Goal: Check status

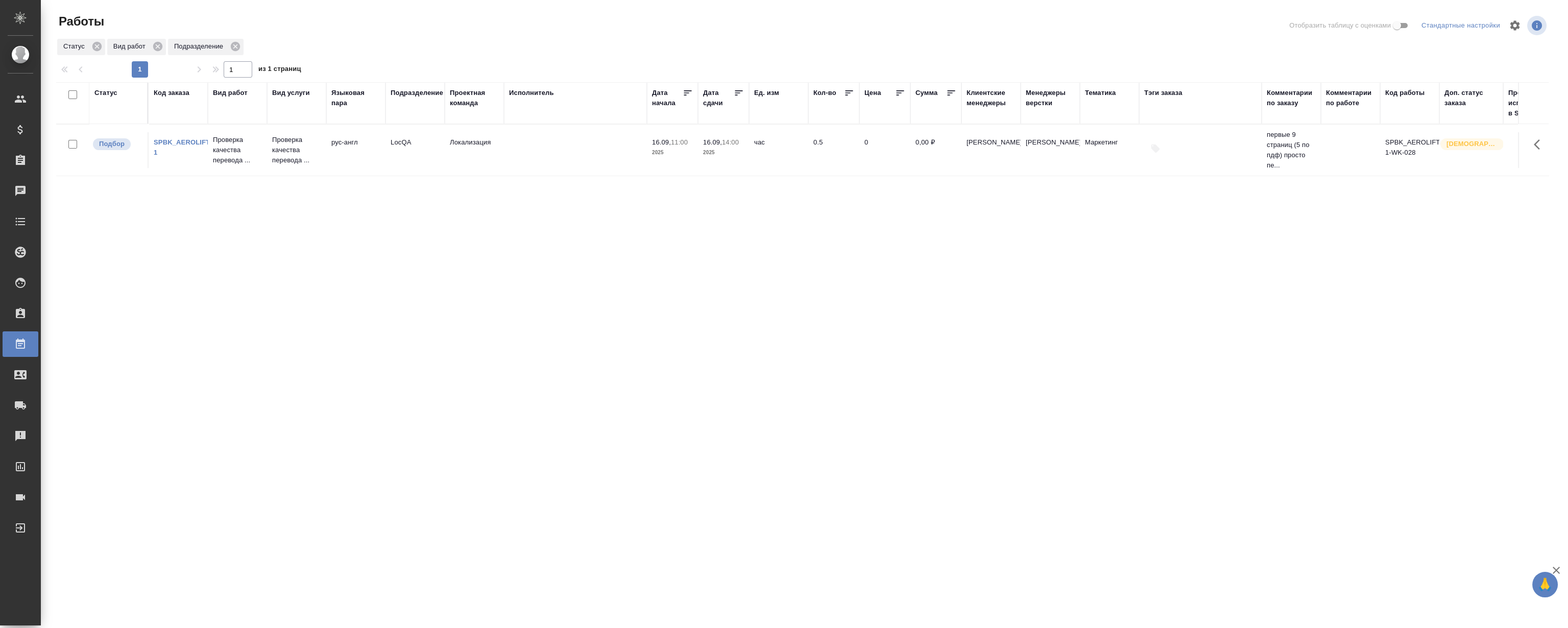
click at [504, 276] on div "Статус Код заказа Вид работ Вид услуги Языковая пара Подразделение Проектная ко…" at bounding box center [802, 266] width 1492 height 367
click at [186, 142] on link "SPBK_AEROLIFT-1" at bounding box center [183, 147] width 58 height 18
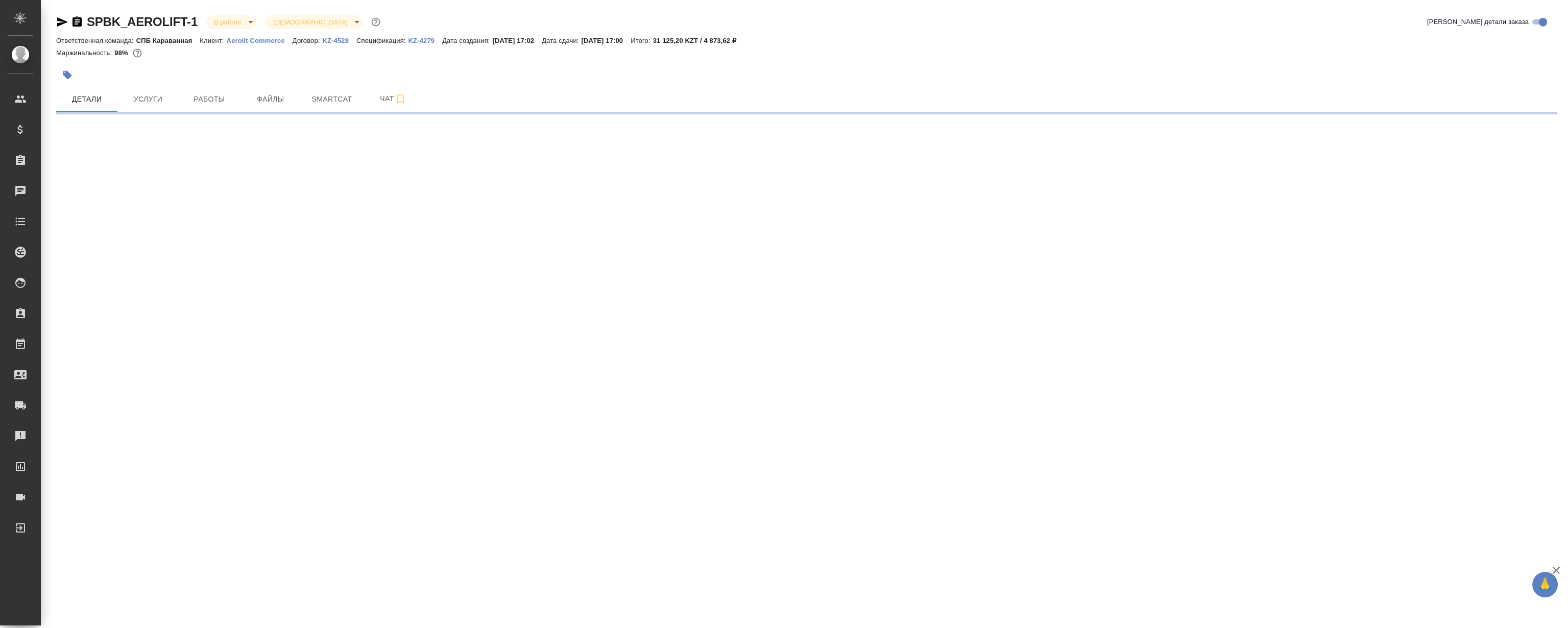
select select "RU"
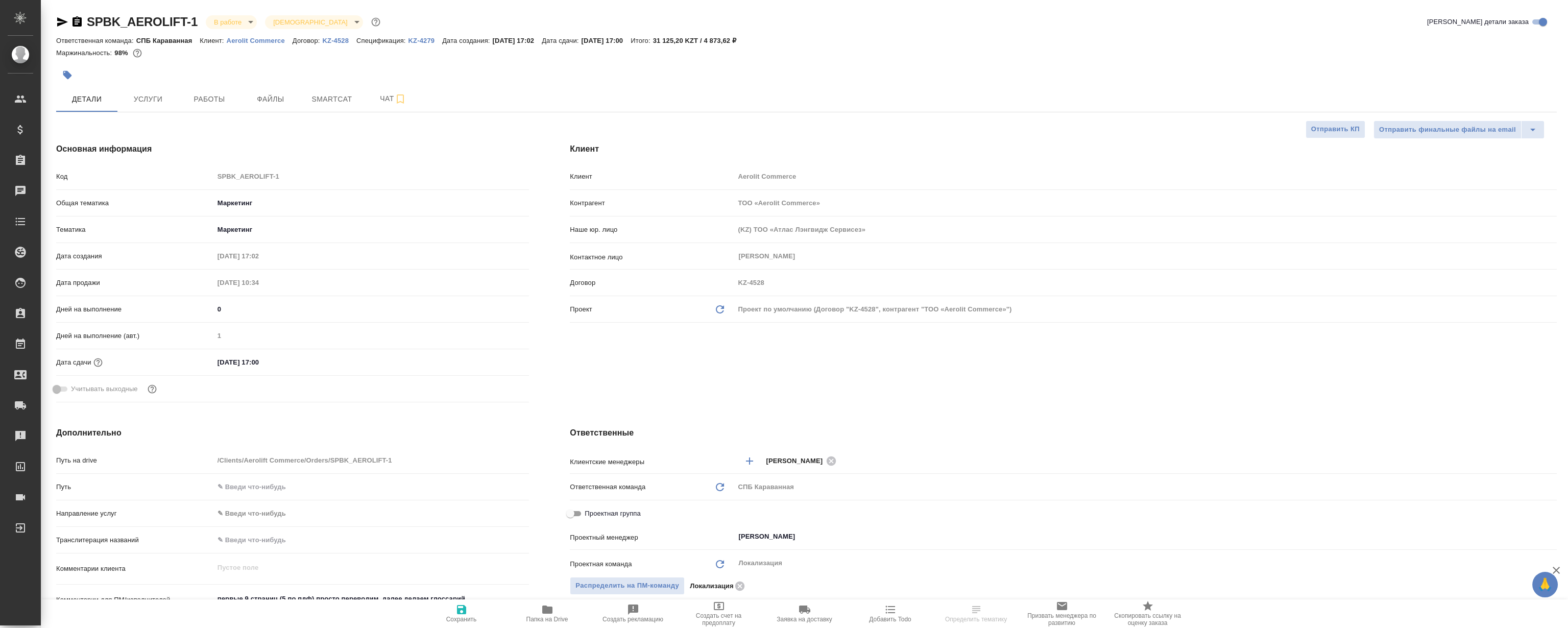
type textarea "x"
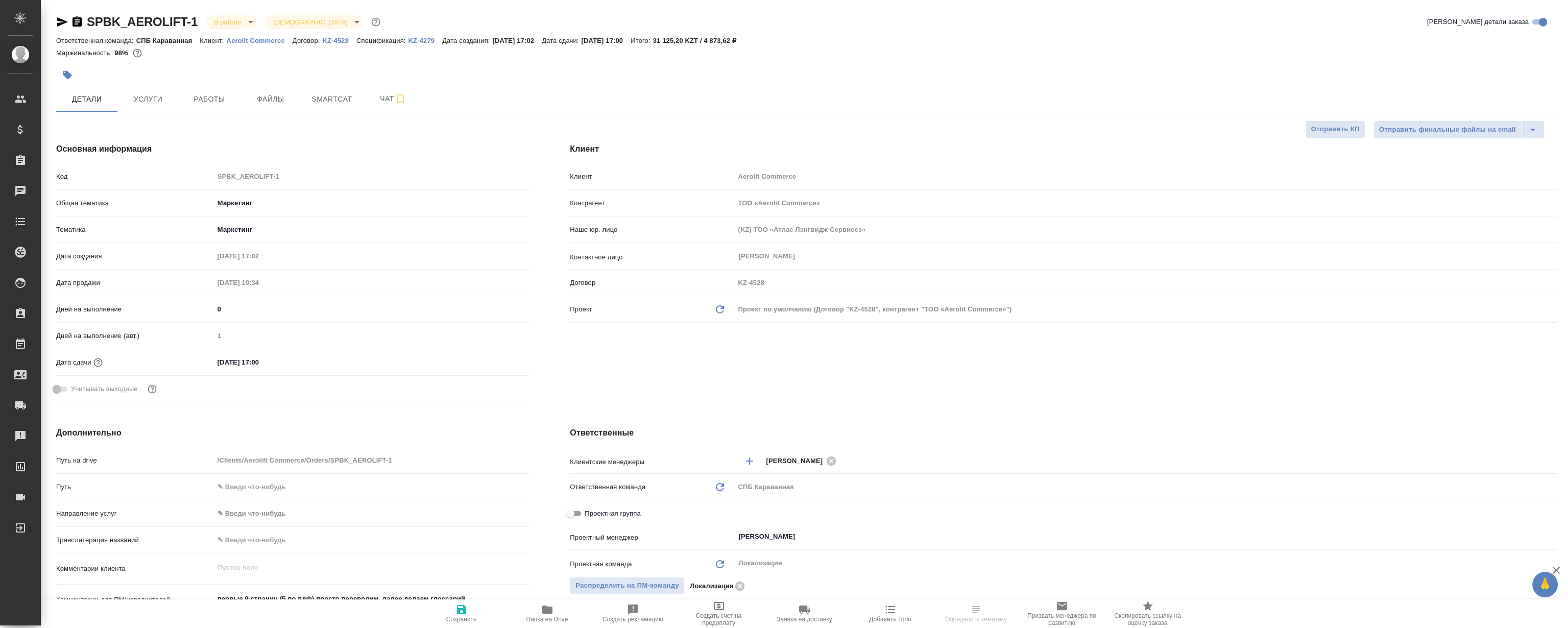
type textarea "x"
click at [217, 105] on span "Работы" at bounding box center [209, 99] width 49 height 13
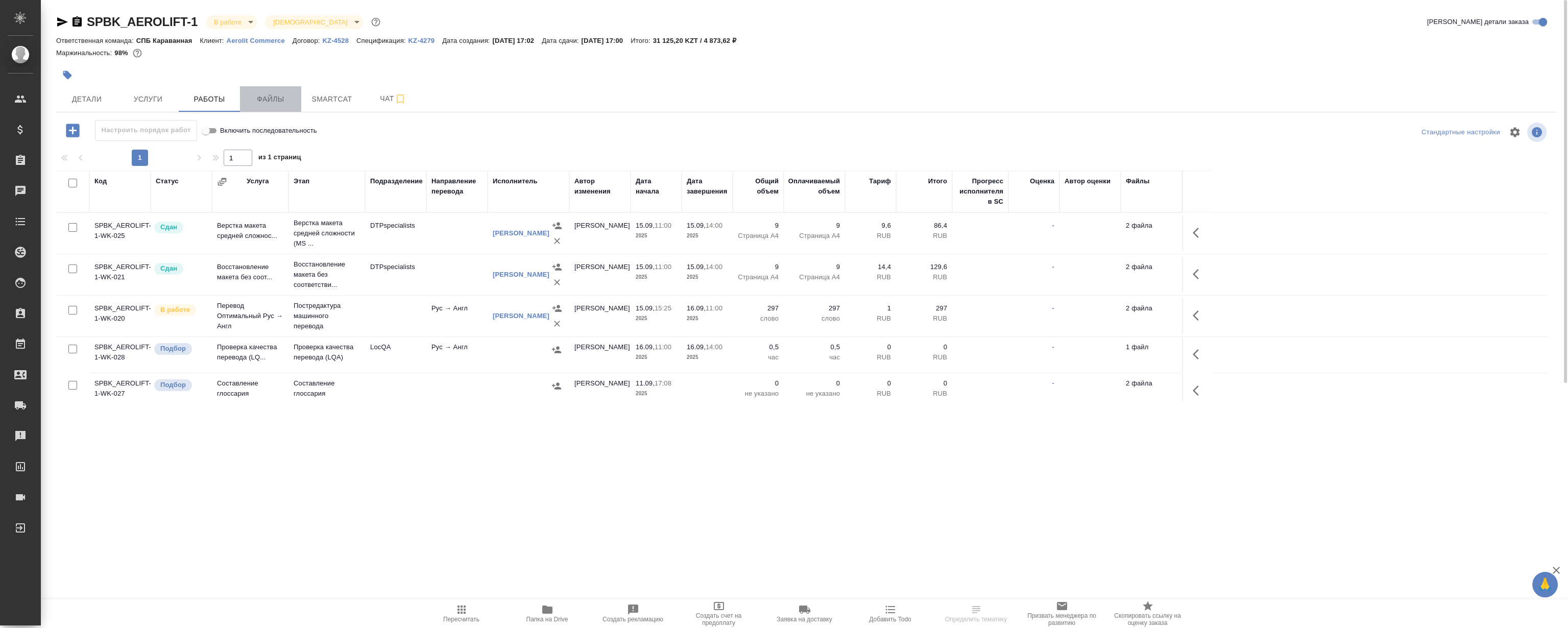
click at [270, 104] on span "Файлы" at bounding box center [270, 99] width 49 height 13
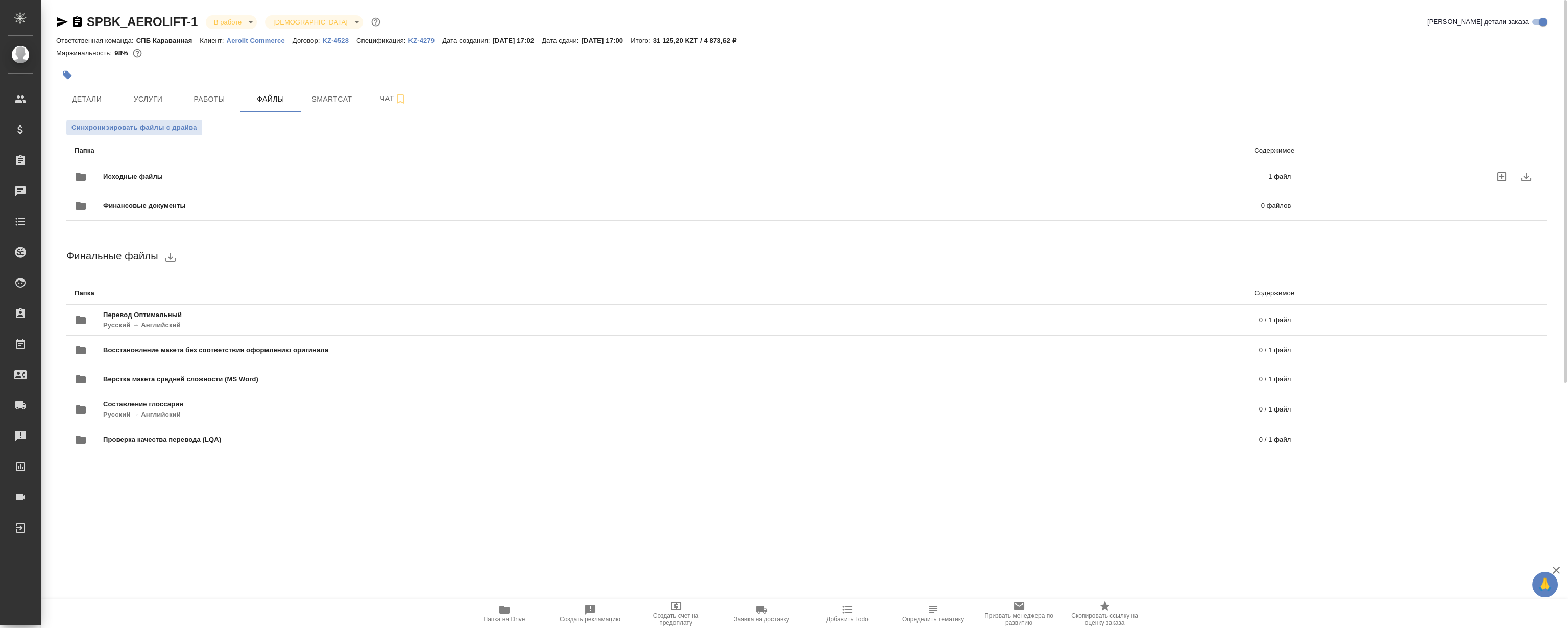
drag, startPoint x: 256, startPoint y: 154, endPoint x: 250, endPoint y: 158, distance: 7.2
click at [250, 158] on div "Исходные файлы 1 файл" at bounding box center [682, 176] width 1237 height 45
